Goal: Complete application form

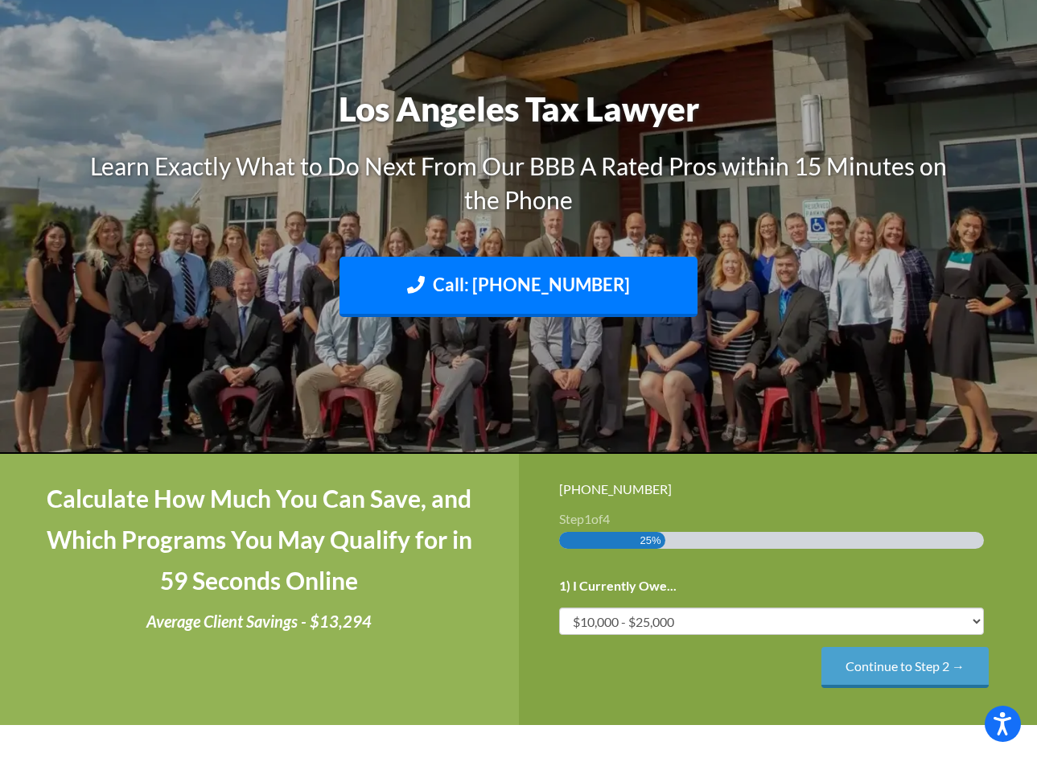
scroll to position [254, 0]
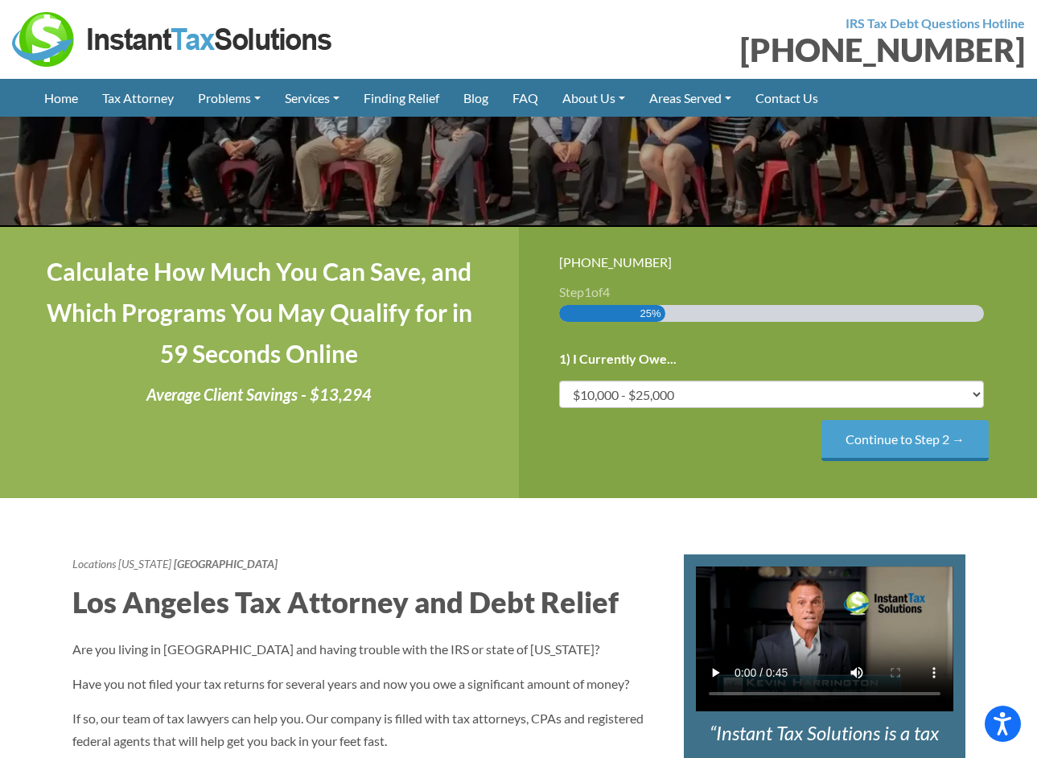
click at [447, 367] on h4 "Calculate How Much You Can Save, and Which Programs You May Qualify for in 59 S…" at bounding box center [259, 312] width 438 height 123
select select "25-50"
click at [867, 439] on input "Continue to Step 2 →" at bounding box center [904, 440] width 167 height 41
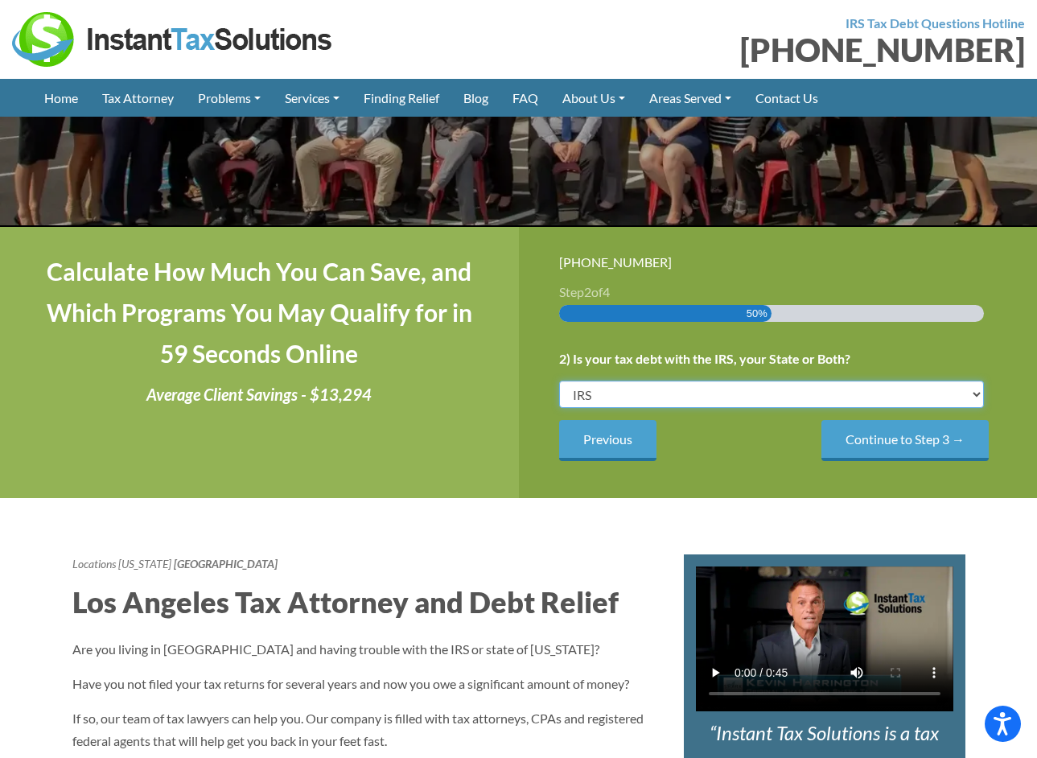
select select "State"
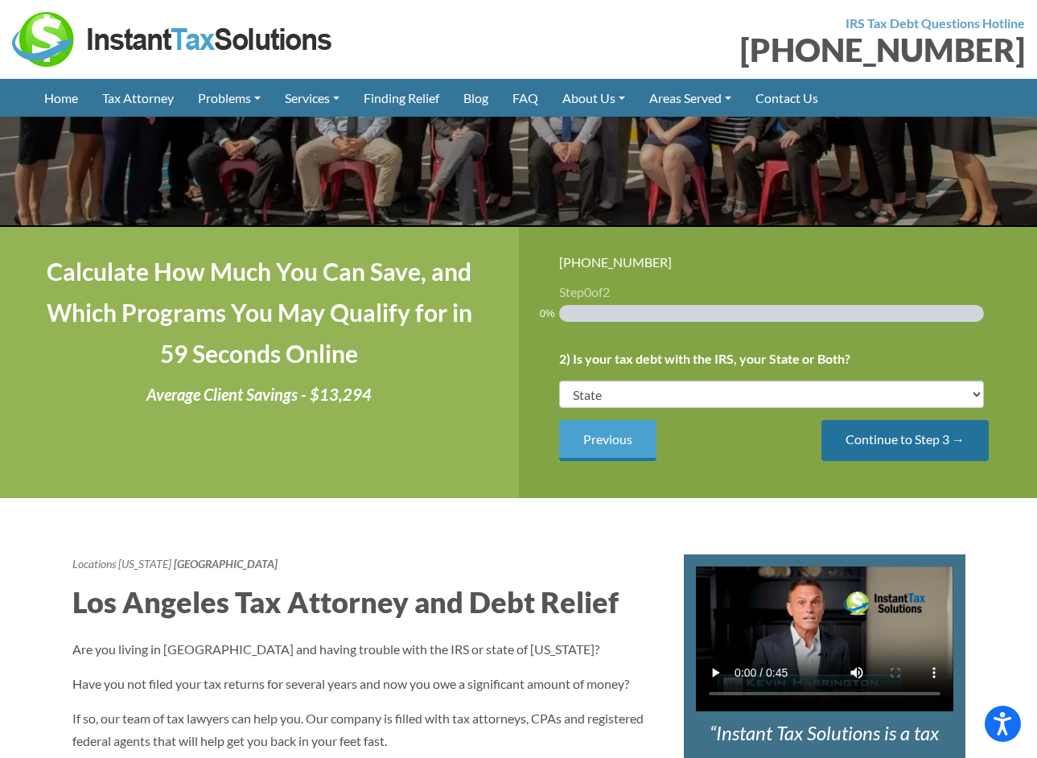
click at [873, 446] on input "Continue to Step 3 →" at bounding box center [904, 440] width 167 height 41
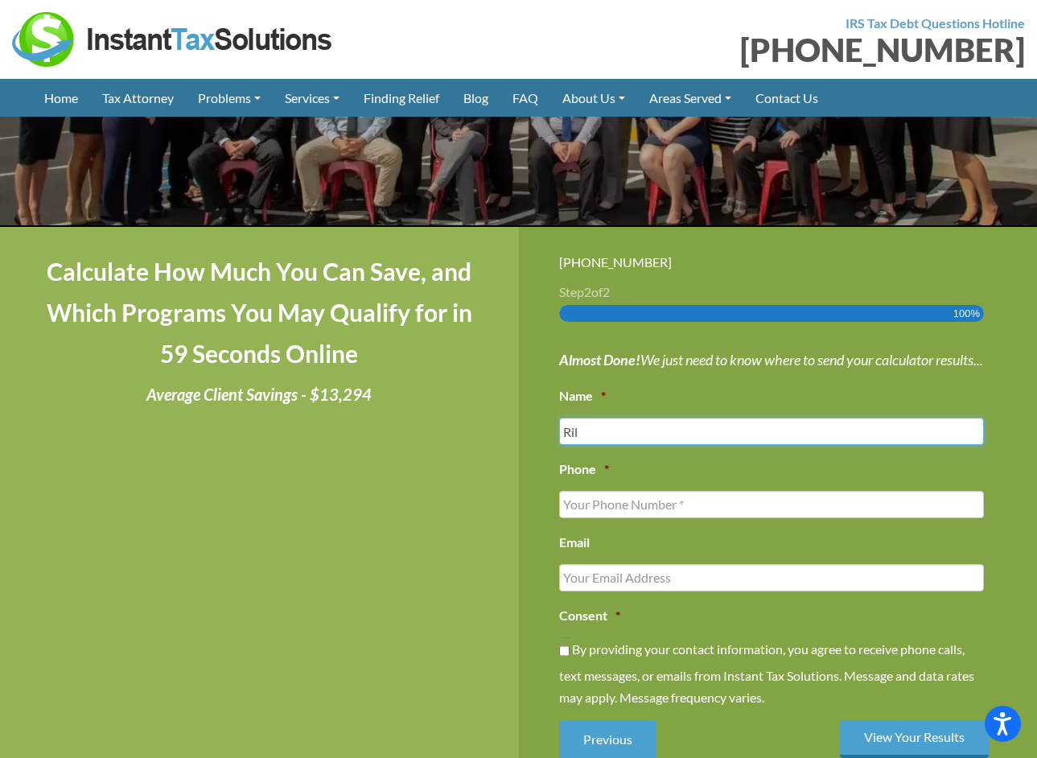
type input "Rile"
type input "Riley Ferrell"
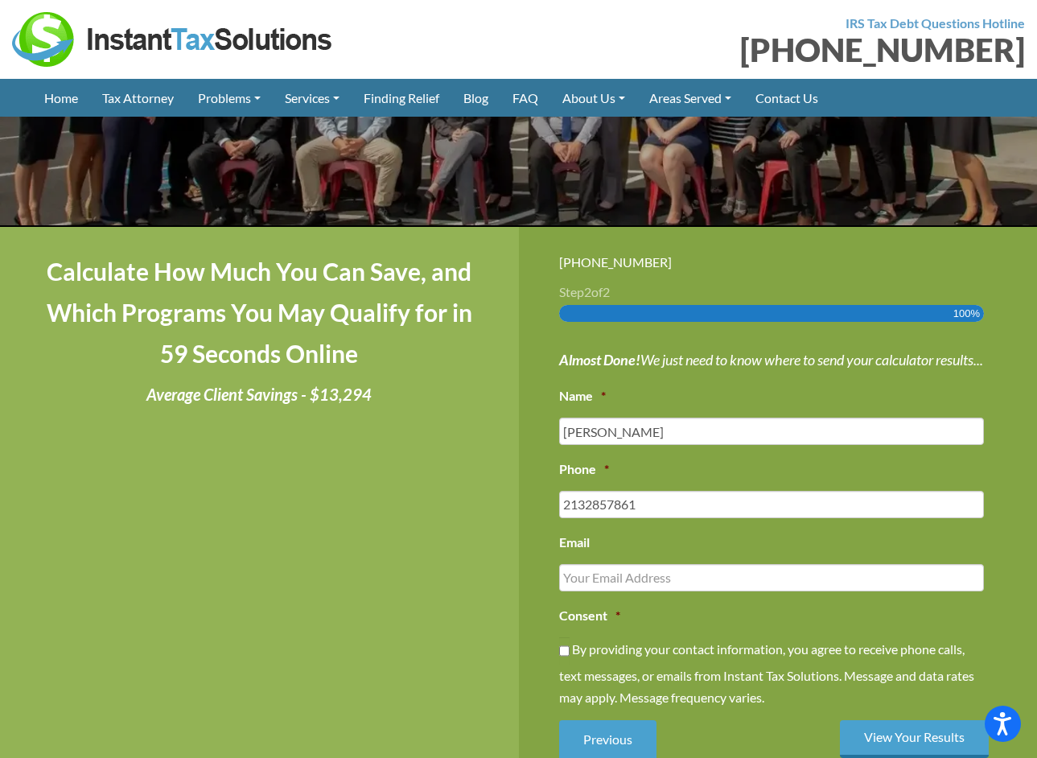
type input "(213) 285-7861"
type input "Info@catawampusfarms.org"
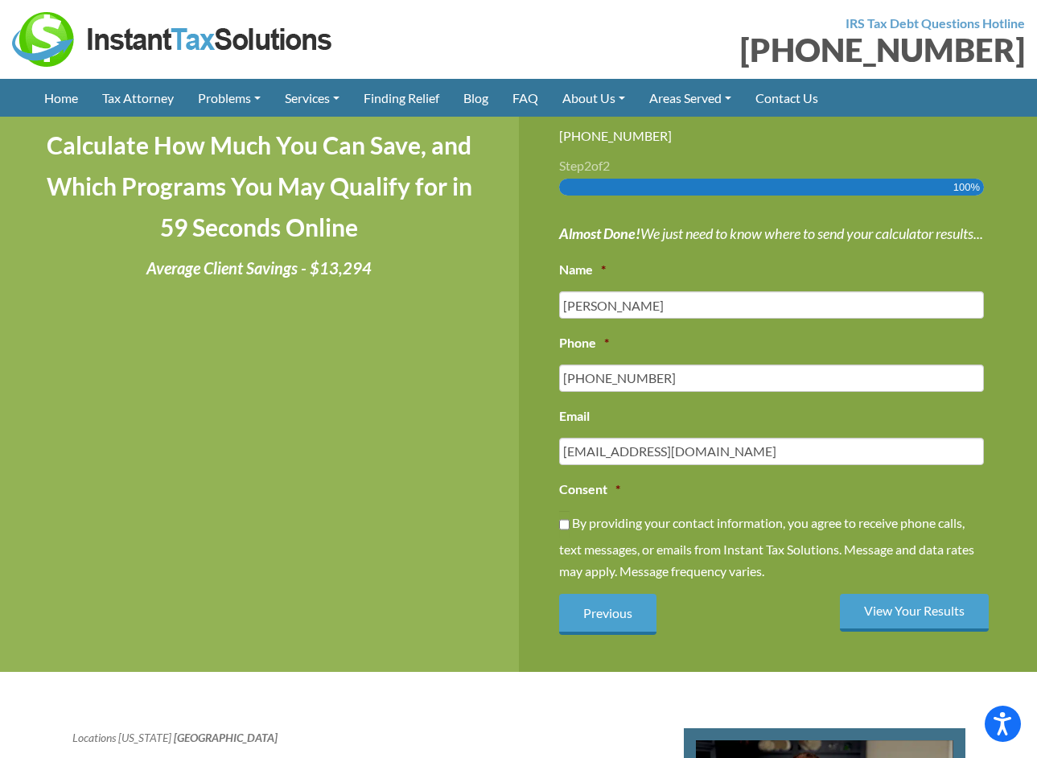
scroll to position [491, 0]
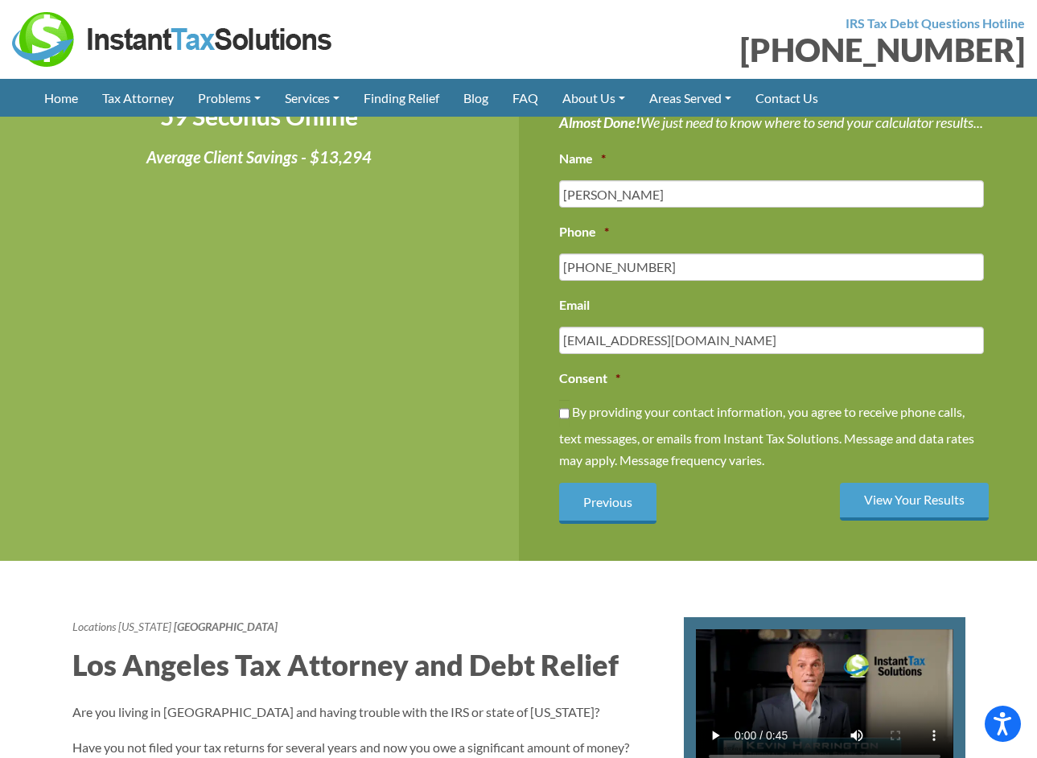
click at [560, 427] on input "By providing your contact information, you agree to receive phone calls, text m…" at bounding box center [564, 413] width 10 height 27
checkbox input "true"
click at [904, 520] on input "View Your Results" at bounding box center [914, 502] width 149 height 38
click at [901, 520] on input "View Your Results" at bounding box center [914, 502] width 149 height 38
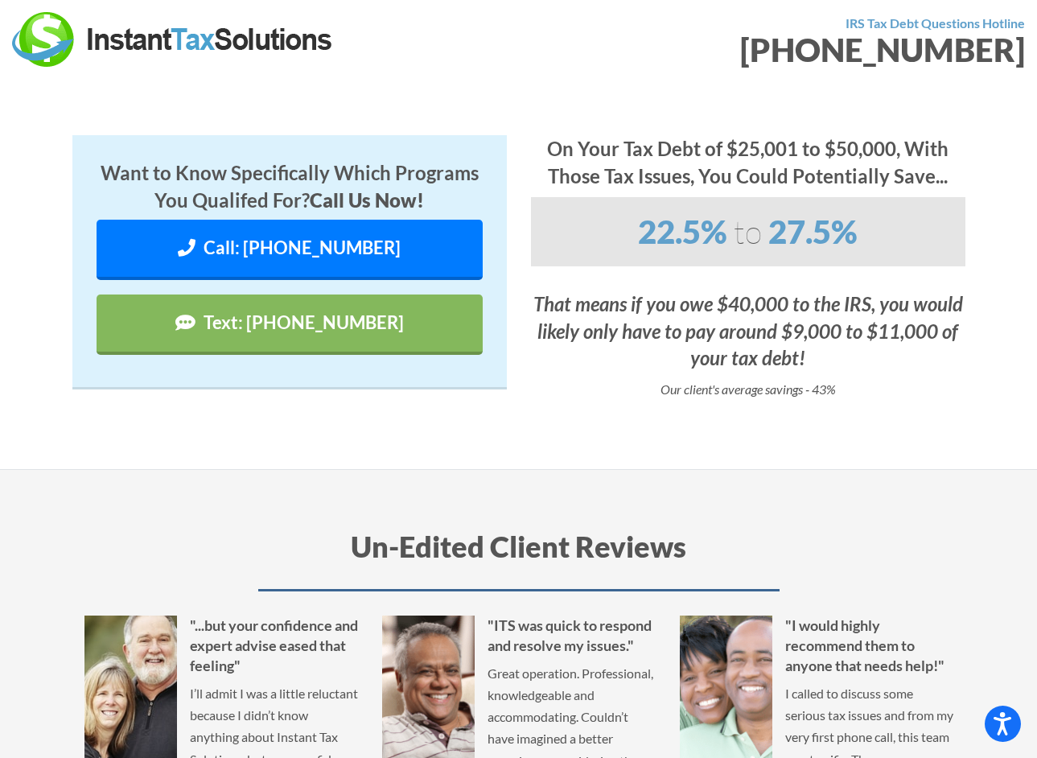
click at [150, 46] on img at bounding box center [173, 39] width 322 height 55
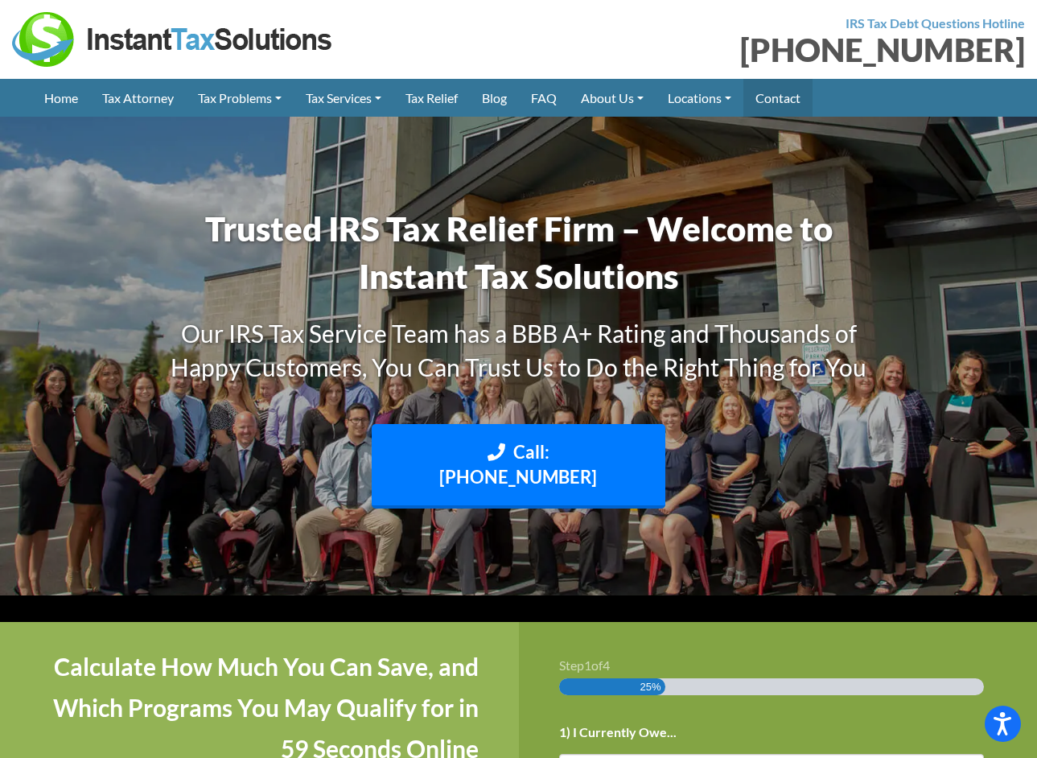
click at [773, 97] on link "Contact" at bounding box center [777, 98] width 69 height 38
